Goal: Task Accomplishment & Management: Complete application form

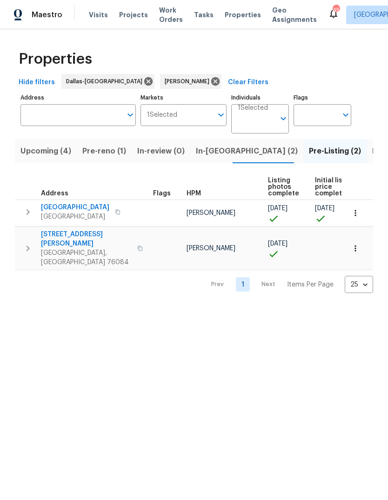
click at [204, 157] on span "In-reno (2)" at bounding box center [247, 151] width 102 height 13
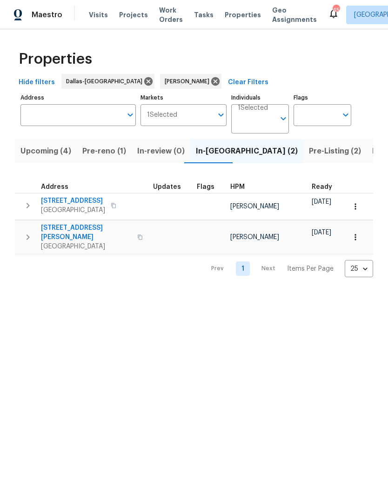
click at [104, 153] on span "Pre-reno (1)" at bounding box center [104, 151] width 44 height 13
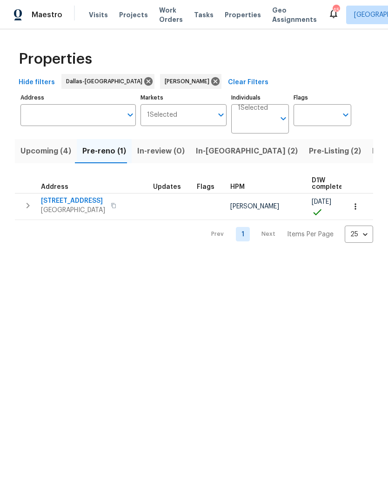
click at [88, 201] on span "3516 Lawndale Ave" at bounding box center [73, 200] width 64 height 9
click at [372, 148] on span "Listed (17)" at bounding box center [391, 151] width 38 height 13
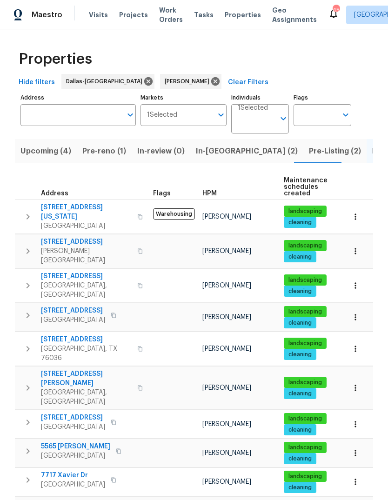
click at [88, 316] on span "Fort Worth, TX 76126" at bounding box center [73, 320] width 64 height 9
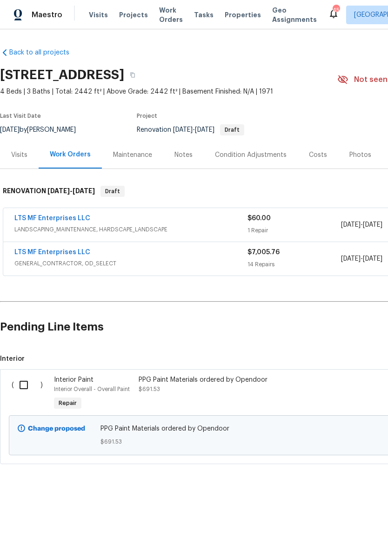
click at [37, 254] on link "LTS MF Enterprises LLC" at bounding box center [52, 252] width 76 height 7
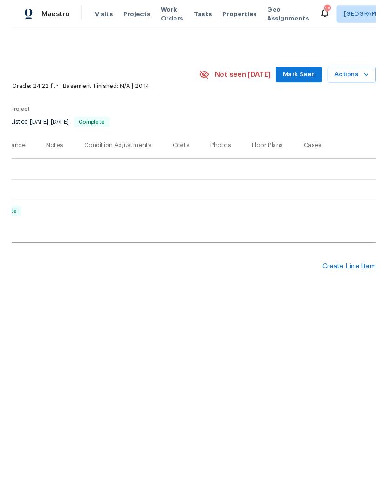
scroll to position [0, 138]
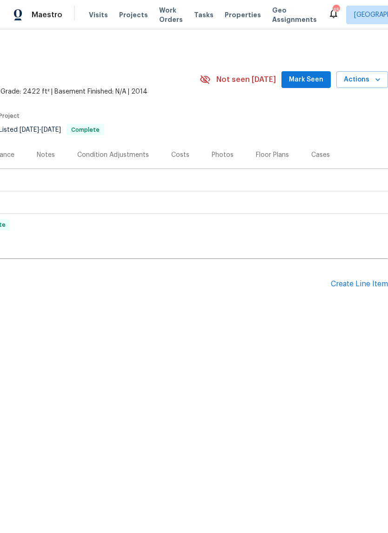
click at [354, 283] on div "Create Line Item" at bounding box center [359, 284] width 57 height 9
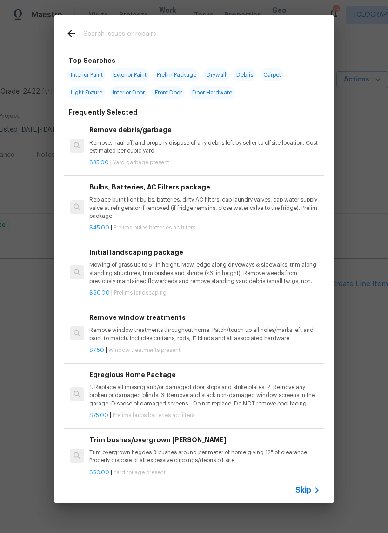
click at [309, 492] on span "Skip" at bounding box center [303, 489] width 16 height 9
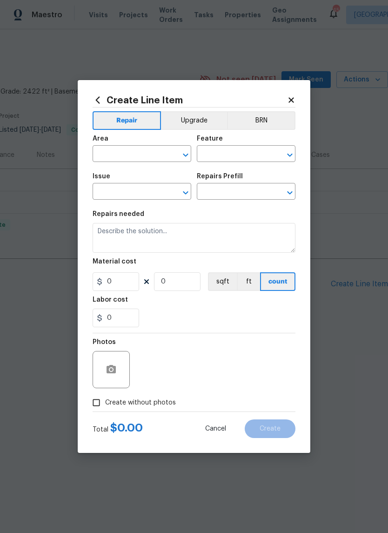
click at [140, 156] on input "text" at bounding box center [129, 155] width 73 height 14
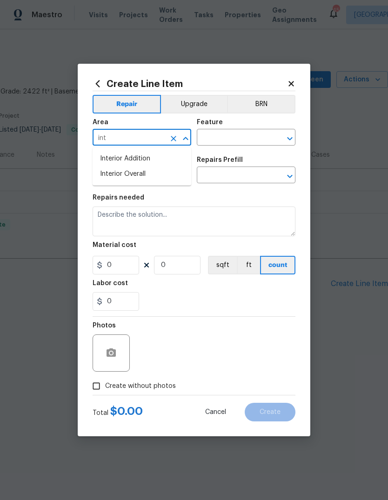
click at [144, 174] on li "Interior Overall" at bounding box center [142, 174] width 99 height 15
type input "Interior Overall"
click at [245, 135] on input "text" at bounding box center [233, 138] width 73 height 14
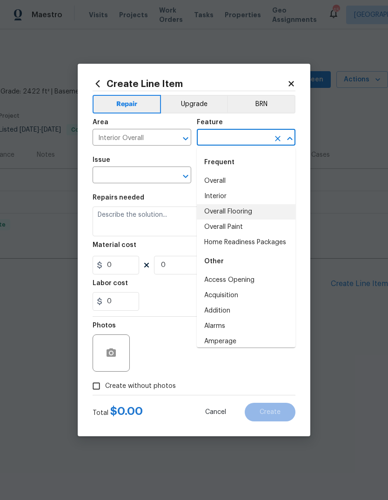
click at [242, 212] on li "Overall Flooring" at bounding box center [246, 211] width 99 height 15
type input "Overall Flooring"
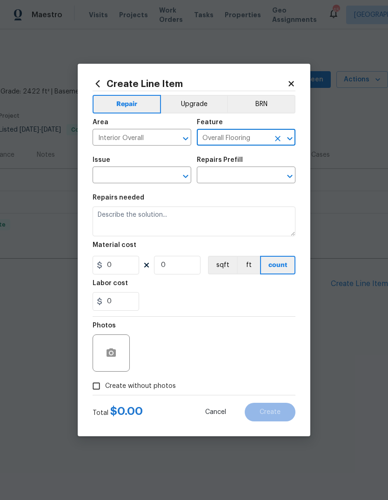
click at [142, 175] on input "text" at bounding box center [129, 176] width 73 height 14
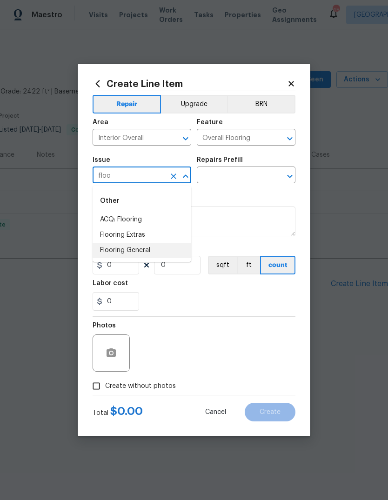
click at [131, 255] on li "Flooring General" at bounding box center [142, 250] width 99 height 15
type input "Flooring General"
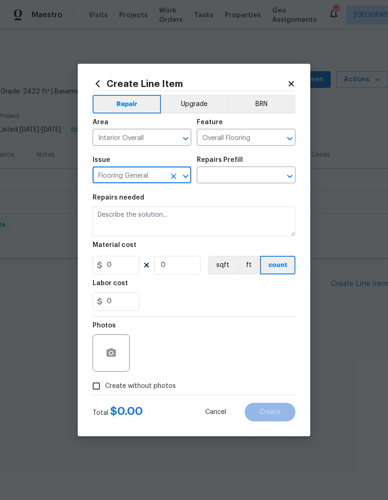
click at [240, 177] on input "text" at bounding box center [233, 176] width 73 height 14
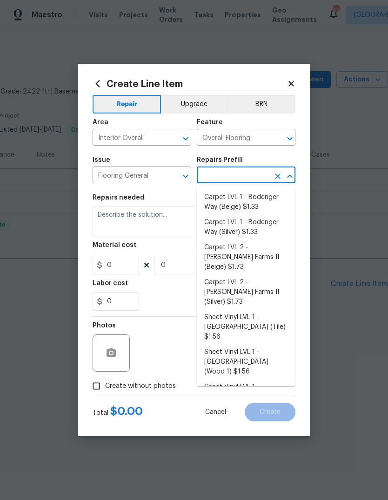
click at [243, 230] on li "Carpet LVL 1 - Bodenger Way (Silver) $1.33" at bounding box center [246, 227] width 99 height 25
type input "Carpet LVL 1 - Bodenger Way (Silver) $1.33"
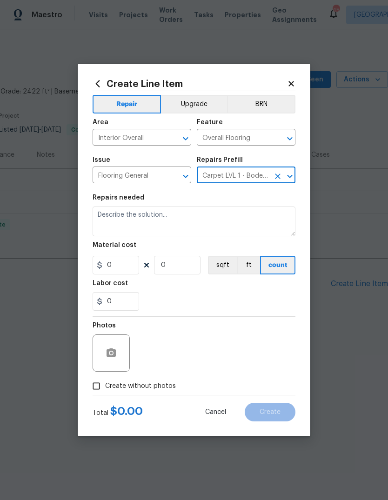
type textarea "Install new carpet. (Bodenger Way [GEOGRAPHIC_DATA], Silver) at all previously …"
type input "1"
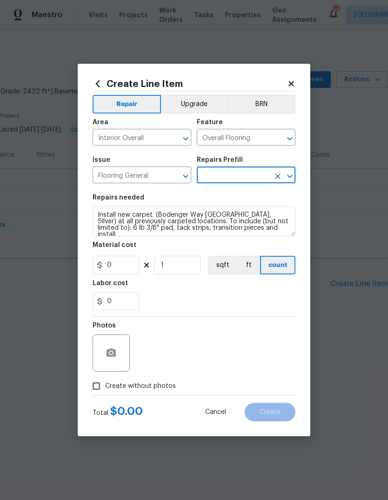
type input "Carpet LVL 1 - Bodenger Way (Silver) $1.33"
type input "1.33"
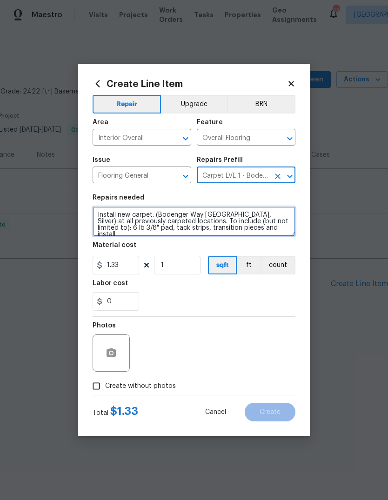
click at [97, 213] on textarea "Install new carpet. (Bodenger Way [GEOGRAPHIC_DATA], Silver) at all previously …" at bounding box center [194, 222] width 203 height 30
click at [100, 215] on textarea "Install new carpet. (Bodenger Way [GEOGRAPHIC_DATA], Silver) at all previously …" at bounding box center [194, 222] width 203 height 30
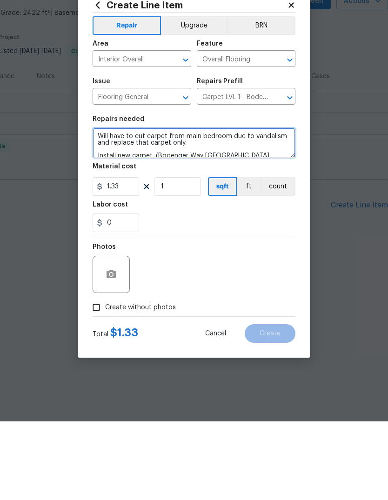
type textarea "Will have to cut carpet from main bedroom due to vandalism and replace that car…"
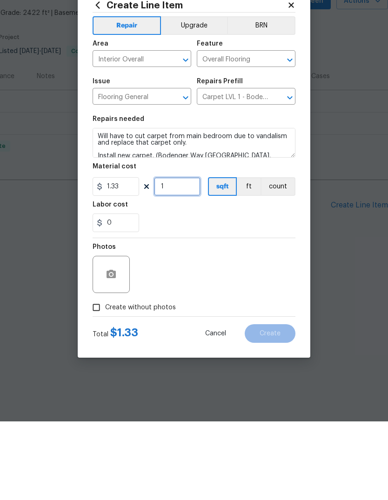
click at [186, 256] on input "1" at bounding box center [177, 265] width 47 height 19
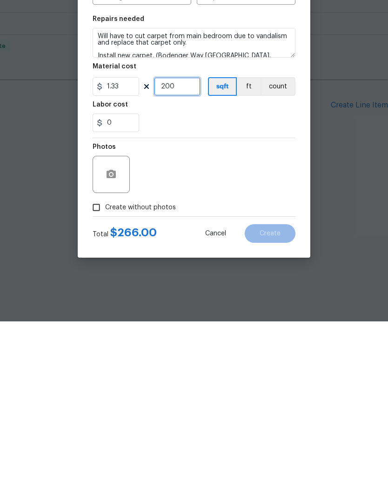
type input "200"
click at [145, 382] on span "Create without photos" at bounding box center [140, 387] width 71 height 10
click at [105, 377] on input "Create without photos" at bounding box center [96, 386] width 18 height 18
checkbox input "true"
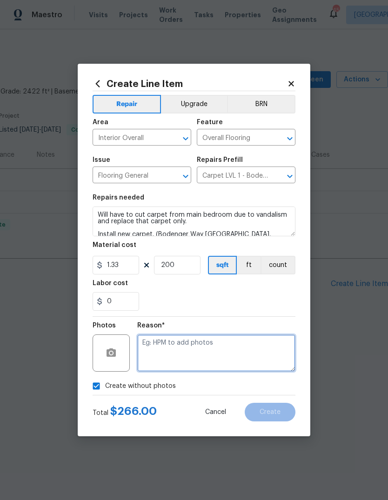
click at [195, 346] on textarea at bounding box center [216, 353] width 158 height 37
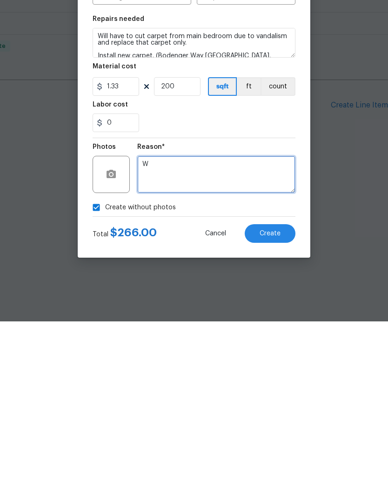
type textarea "W"
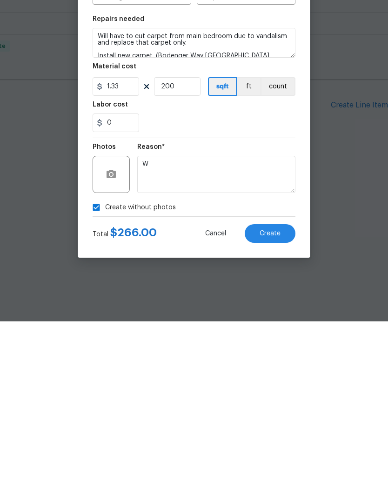
click at [266, 409] on span "Create" at bounding box center [270, 412] width 21 height 7
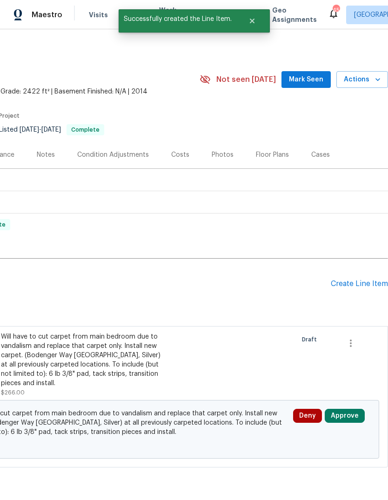
click at [359, 282] on div "Create Line Item" at bounding box center [359, 284] width 57 height 9
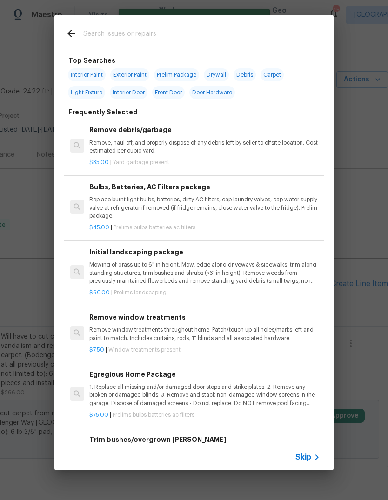
click at [309, 462] on div "Skip" at bounding box center [308, 457] width 27 height 11
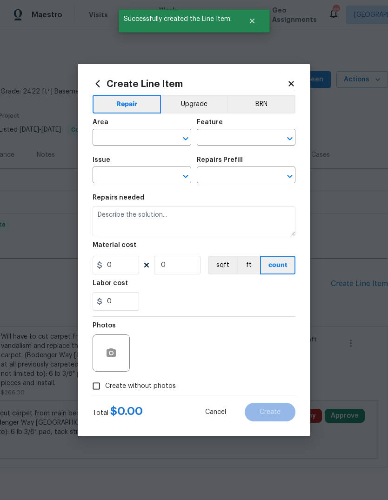
click at [147, 141] on input "text" at bounding box center [129, 138] width 73 height 14
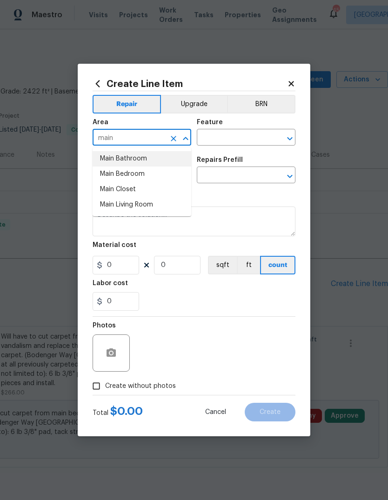
click at [153, 159] on li "Main Bathroom" at bounding box center [142, 158] width 99 height 15
type input "Main Bathroom"
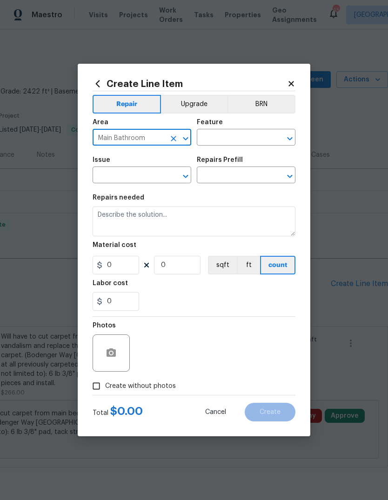
click at [249, 141] on input "text" at bounding box center [233, 138] width 73 height 14
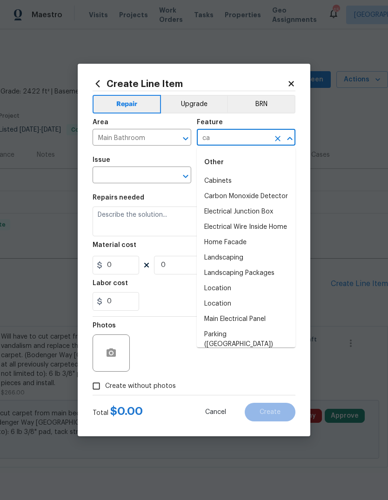
click at [233, 185] on li "Cabinets" at bounding box center [246, 181] width 99 height 15
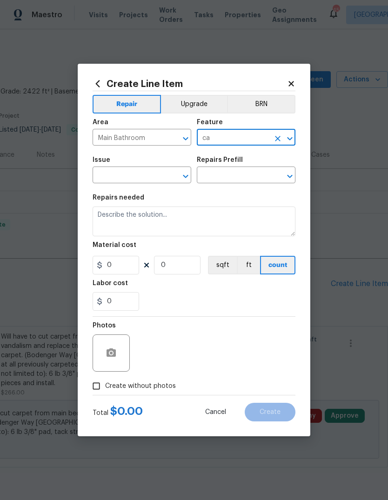
type input "Cabinets"
click at [141, 178] on input "text" at bounding box center [129, 176] width 73 height 14
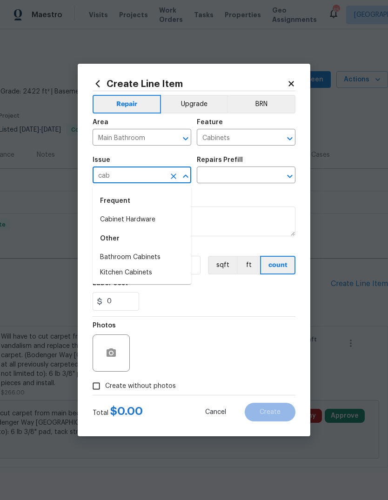
click at [150, 254] on li "Bathroom Cabinets" at bounding box center [142, 257] width 99 height 15
type input "Bathroom Cabinets"
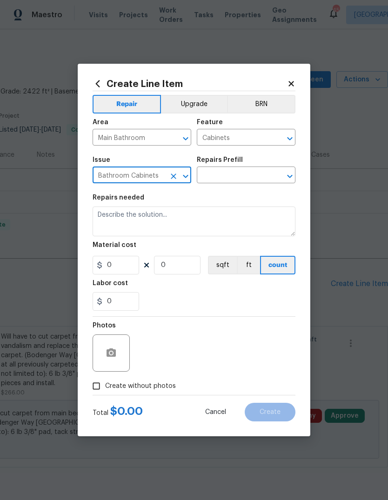
click at [249, 174] on input "text" at bounding box center [233, 176] width 73 height 14
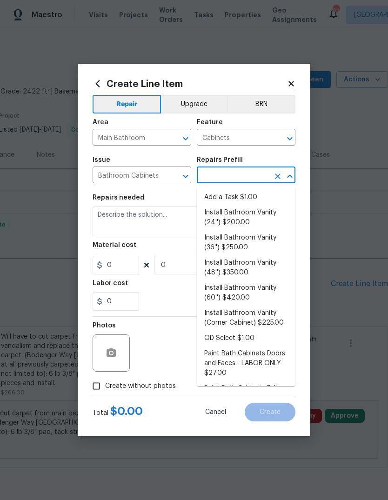
click at [250, 196] on li "Add a Task $1.00" at bounding box center [246, 197] width 99 height 15
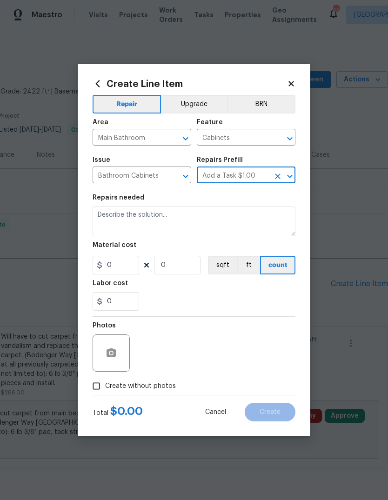
type input "Add a Task $1.00"
type textarea "HPM to detail"
type input "1"
type input "Add a Task $1.00"
type input "1"
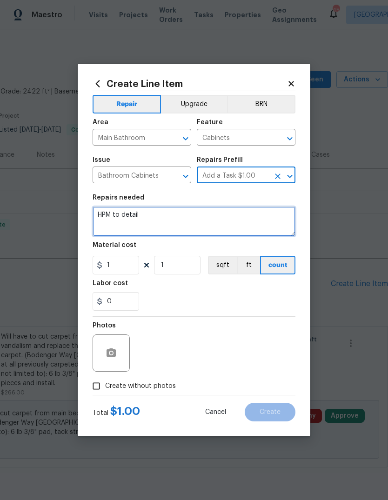
click at [170, 219] on textarea "HPM to detail" at bounding box center [194, 222] width 203 height 30
type textarea "H"
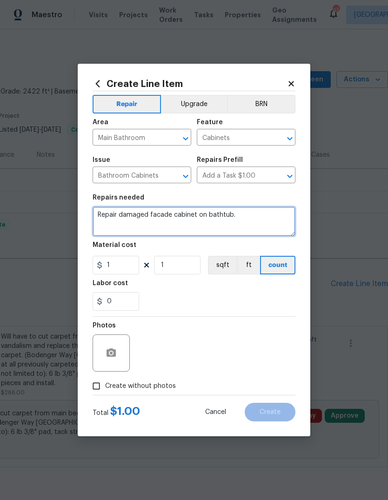
type textarea "Repair damaged facade cabinet on bathtub."
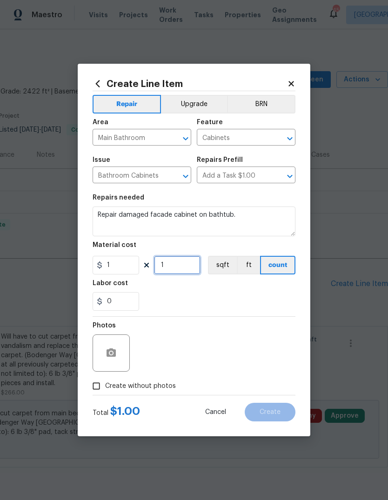
click at [181, 268] on input "1" at bounding box center [177, 265] width 47 height 19
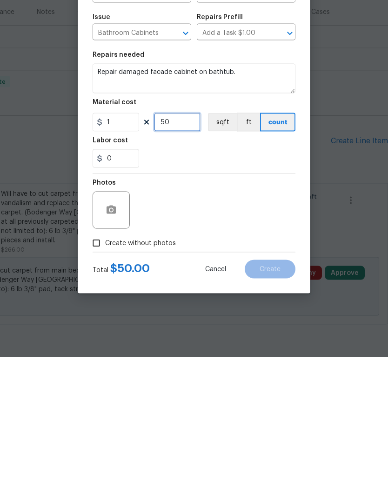
type input "50"
click at [138, 382] on span "Create without photos" at bounding box center [140, 387] width 71 height 10
click at [105, 377] on input "Create without photos" at bounding box center [96, 386] width 18 height 18
checkbox input "true"
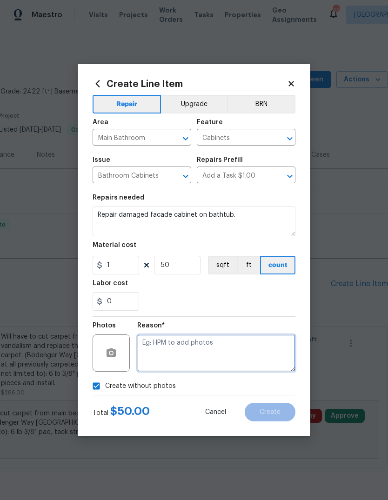
click at [199, 343] on textarea at bounding box center [216, 353] width 158 height 37
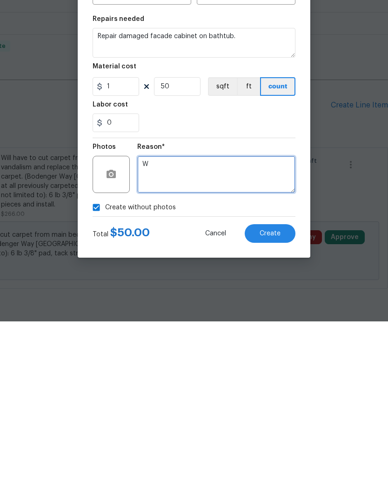
type textarea "W"
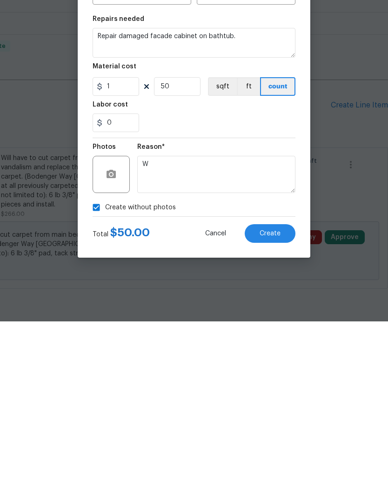
click at [273, 409] on span "Create" at bounding box center [270, 412] width 21 height 7
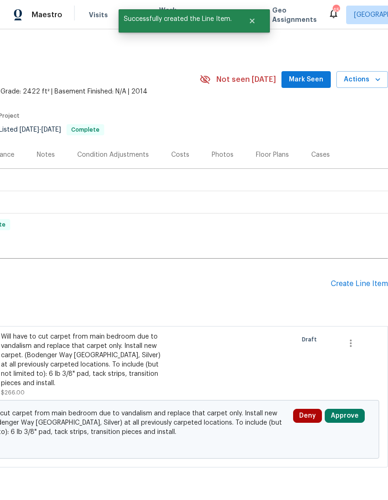
scroll to position [0, 0]
click at [363, 282] on div "Create Line Item" at bounding box center [359, 284] width 57 height 9
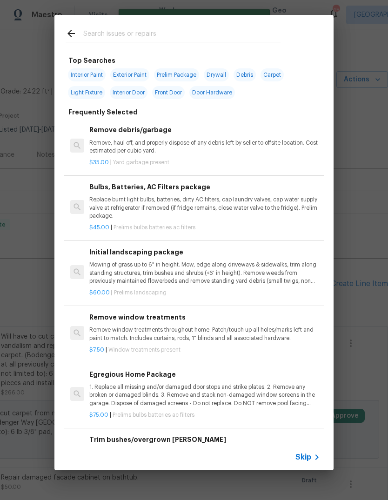
click at [315, 458] on icon at bounding box center [316, 457] width 11 height 11
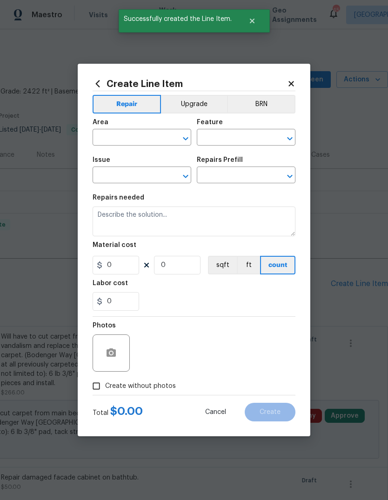
click at [134, 135] on input "text" at bounding box center [129, 138] width 73 height 14
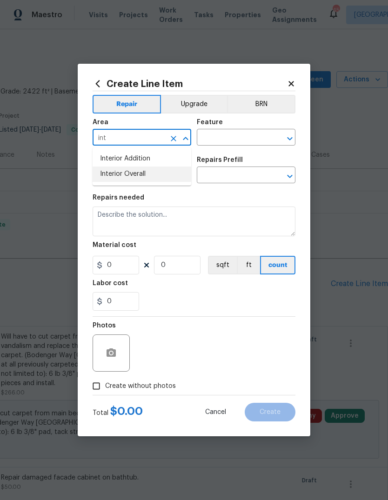
click at [141, 175] on li "Interior Overall" at bounding box center [142, 174] width 99 height 15
type input "Interior Overall"
click at [240, 136] on input "text" at bounding box center [233, 138] width 73 height 14
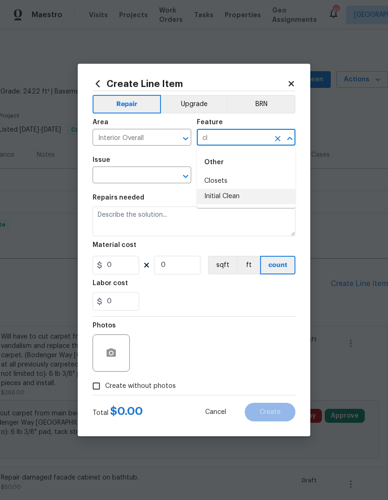
click at [230, 197] on li "Initial Clean" at bounding box center [246, 196] width 99 height 15
type input "Initial Clean"
click at [139, 176] on input "text" at bounding box center [129, 176] width 73 height 14
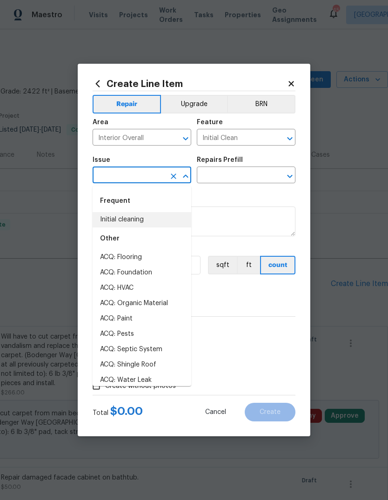
click at [149, 221] on li "Initial cleaning" at bounding box center [142, 219] width 99 height 15
type input "Initial cleaning"
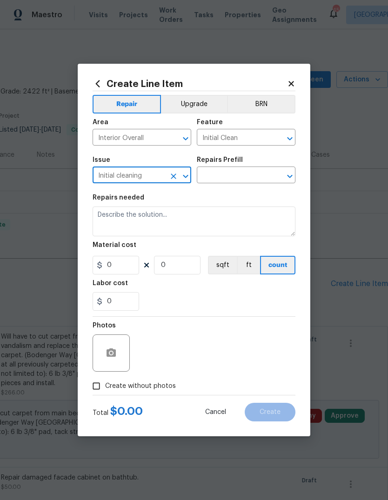
click at [249, 176] on input "text" at bounding box center [233, 176] width 73 height 14
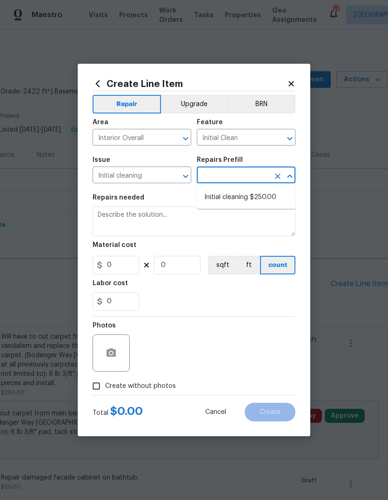
click at [252, 199] on li "Initial cleaning $250.00" at bounding box center [246, 197] width 99 height 15
type input "Initial cleaning $250.00"
type input "Home Readiness Packages"
type textarea "1. Wipe down exterior doors and trim. 2. Clean out all exterior light fixtures …"
type input "1"
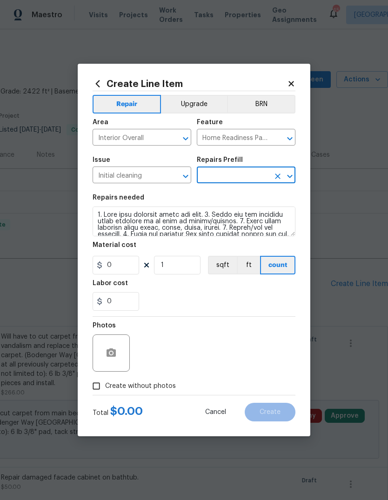
type input "Initial cleaning $250.00"
type input "250"
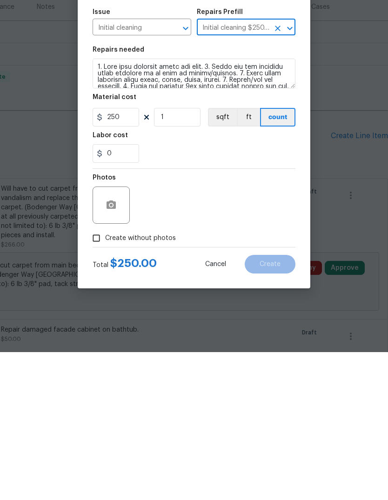
click at [130, 382] on span "Create without photos" at bounding box center [140, 387] width 71 height 10
click at [105, 377] on input "Create without photos" at bounding box center [96, 386] width 18 height 18
checkbox input "true"
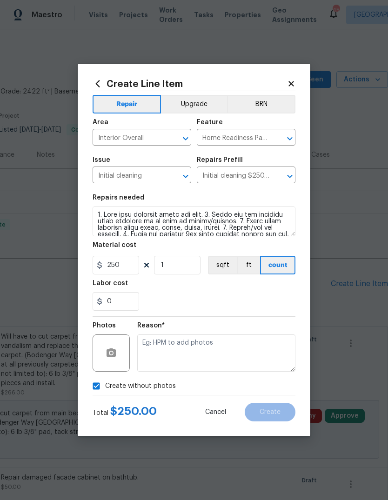
click at [186, 348] on textarea at bounding box center [216, 353] width 158 height 37
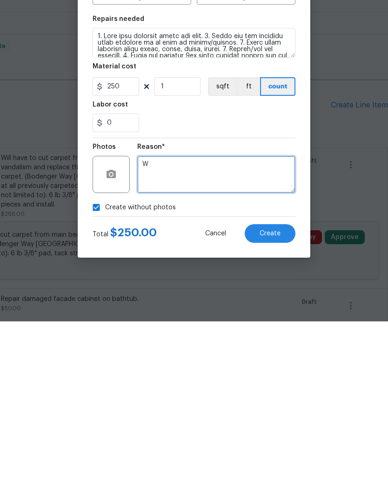
type textarea "W"
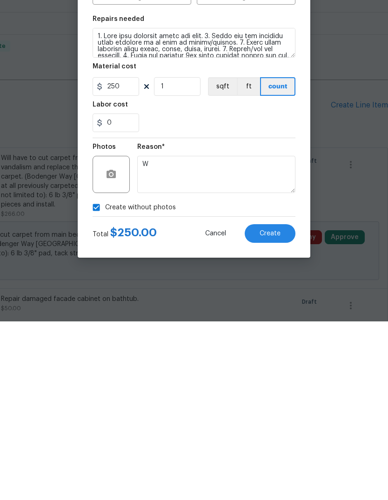
click at [273, 409] on span "Create" at bounding box center [270, 412] width 21 height 7
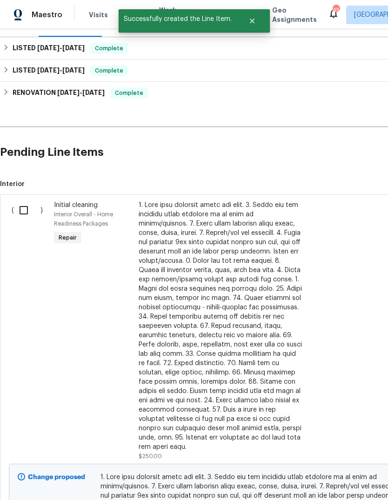
scroll to position [134, 0]
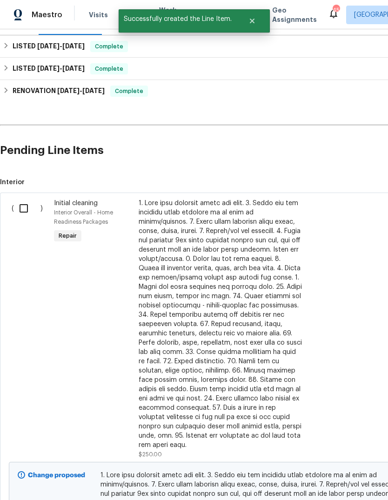
click at [27, 208] on input "checkbox" at bounding box center [27, 209] width 27 height 20
checkbox input "true"
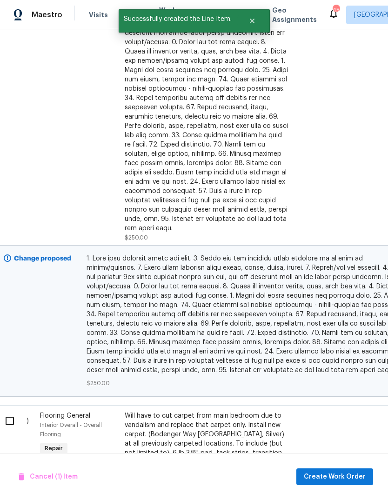
scroll to position [351, 15]
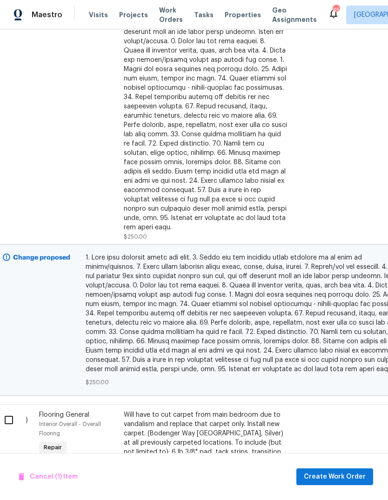
click at [13, 416] on input "checkbox" at bounding box center [12, 420] width 27 height 20
checkbox input "true"
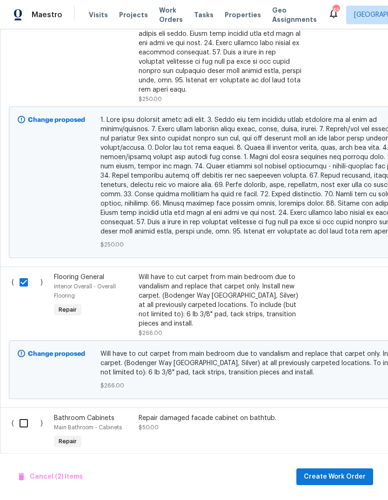
scroll to position [489, 0]
click at [23, 418] on input "checkbox" at bounding box center [27, 424] width 27 height 20
checkbox input "true"
click at [343, 471] on button "Create Work Order" at bounding box center [334, 477] width 77 height 17
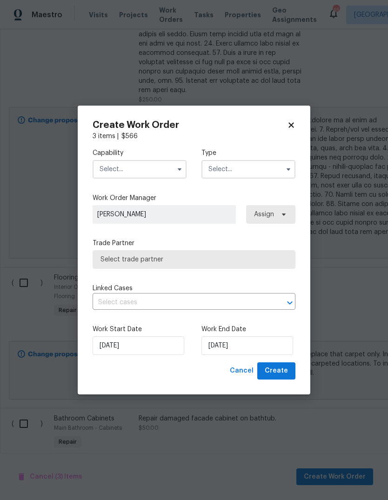
checkbox input "false"
click at [137, 175] on input "text" at bounding box center [140, 169] width 94 height 19
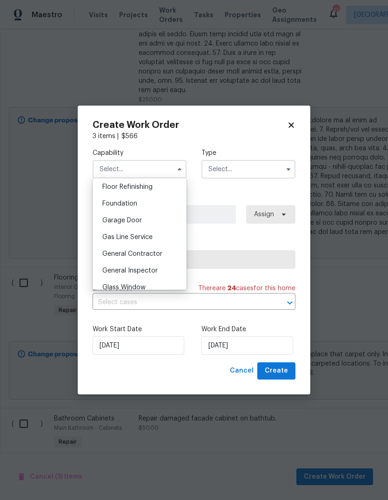
scroll to position [381, 0]
click at [156, 251] on span "General Contractor" at bounding box center [132, 252] width 60 height 7
type input "General Contractor"
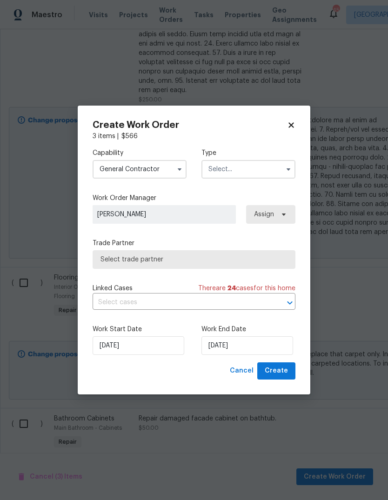
click at [258, 170] on input "text" at bounding box center [248, 169] width 94 height 19
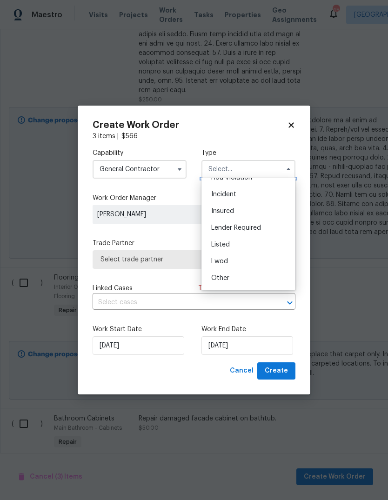
scroll to position [38, 0]
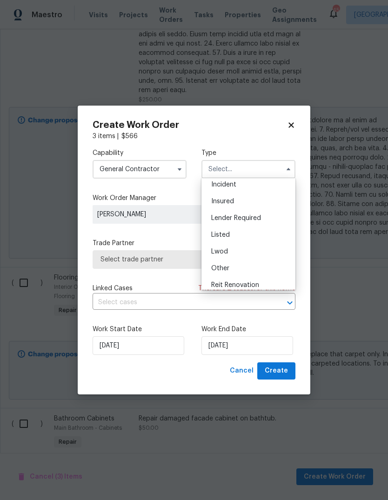
click at [247, 236] on div "Listed" at bounding box center [248, 235] width 89 height 17
type input "Listed"
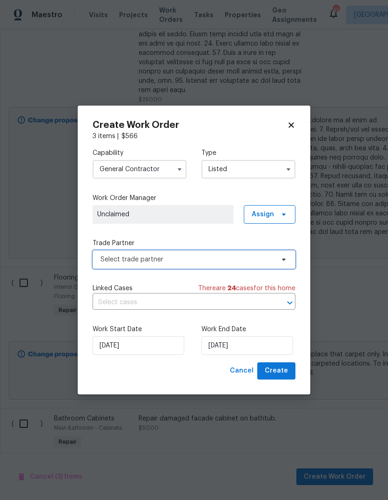
click at [178, 262] on span "Select trade partner" at bounding box center [188, 259] width 174 height 9
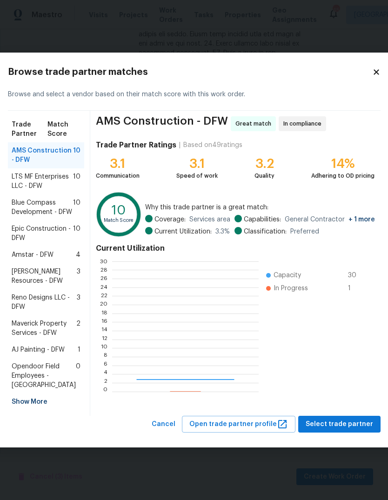
scroll to position [130, 146]
click at [33, 172] on span "LTS MF Enterprises LLC - DFW" at bounding box center [42, 181] width 61 height 19
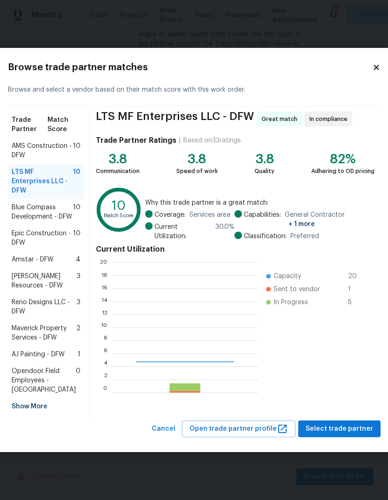
scroll to position [130, 147]
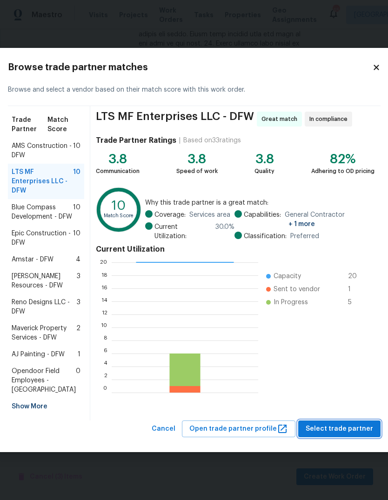
click at [310, 435] on span "Select trade partner" at bounding box center [339, 429] width 67 height 12
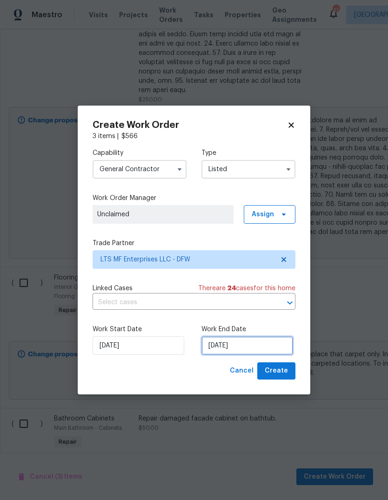
click at [219, 347] on input "[DATE]" at bounding box center [247, 345] width 92 height 19
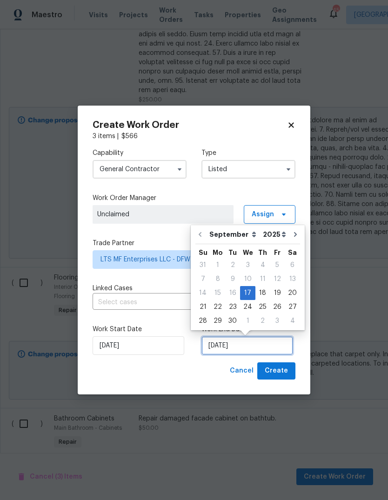
scroll to position [7, 0]
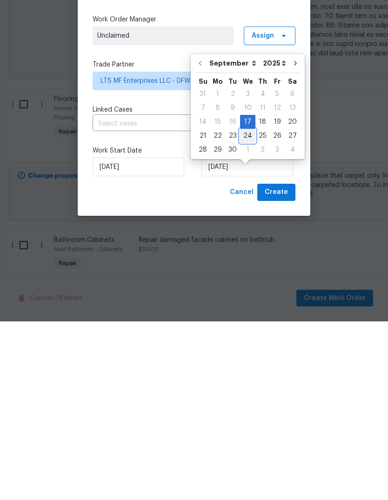
click at [243, 308] on div "24" at bounding box center [247, 314] width 15 height 13
type input "[DATE]"
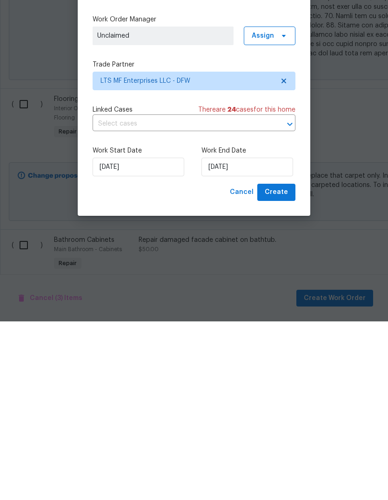
scroll to position [35, 0]
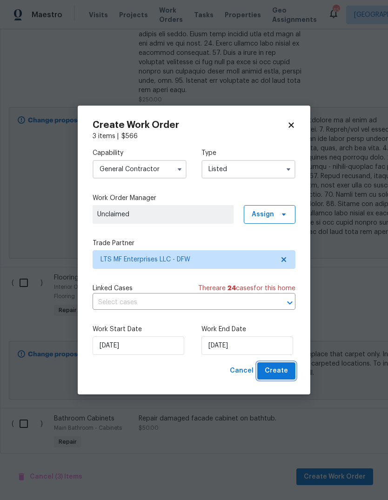
click at [276, 377] on span "Create" at bounding box center [276, 371] width 23 height 12
